Goal: Transaction & Acquisition: Purchase product/service

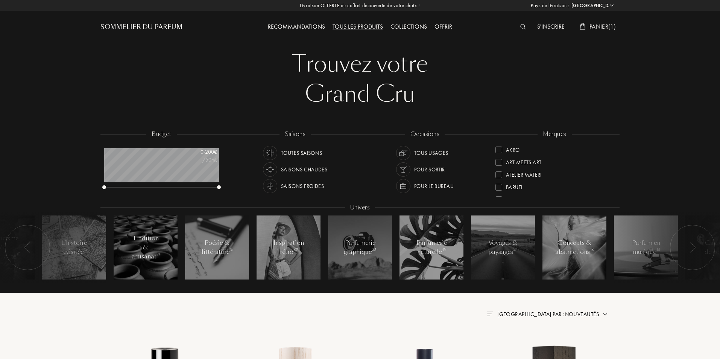
select select "FR"
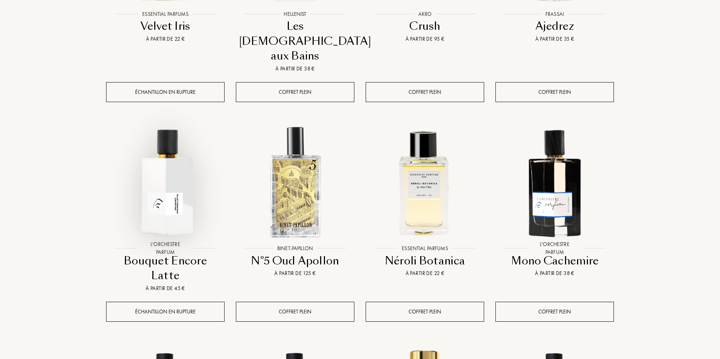
scroll to position [452, 0]
click at [152, 167] on img at bounding box center [165, 181] width 117 height 117
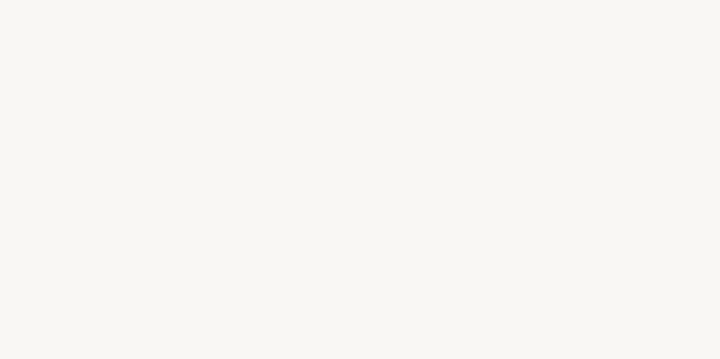
select select "FR"
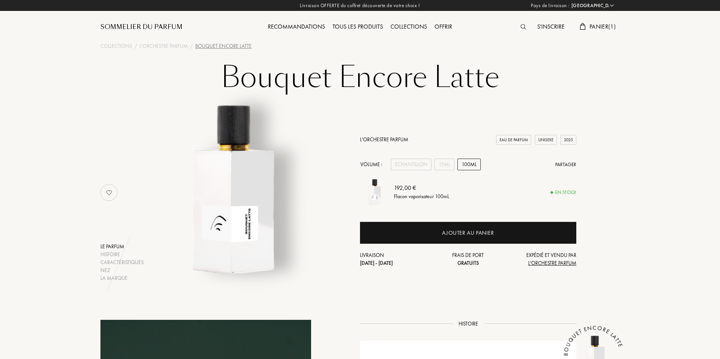
click at [472, 157] on div "L'Orchestre Parfum Eau de Parfum Unisexe 2025 Volume : Echantillon 15mL 100mL P…" at bounding box center [468, 201] width 216 height 131
click at [472, 164] on div "100mL" at bounding box center [469, 164] width 23 height 12
